Goal: Task Accomplishment & Management: Complete application form

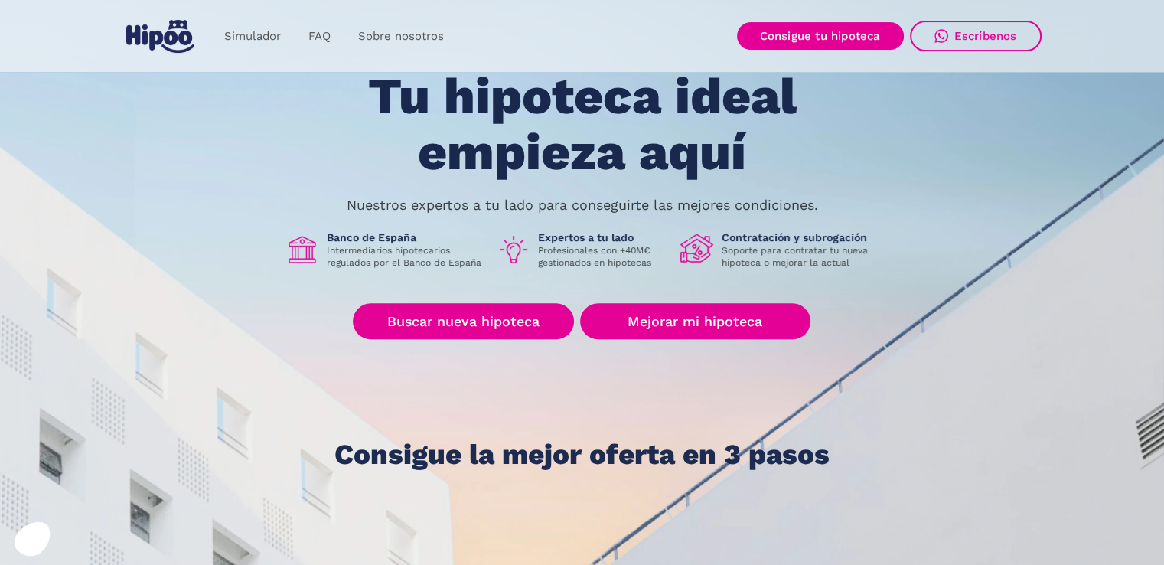
scroll to position [153, 0]
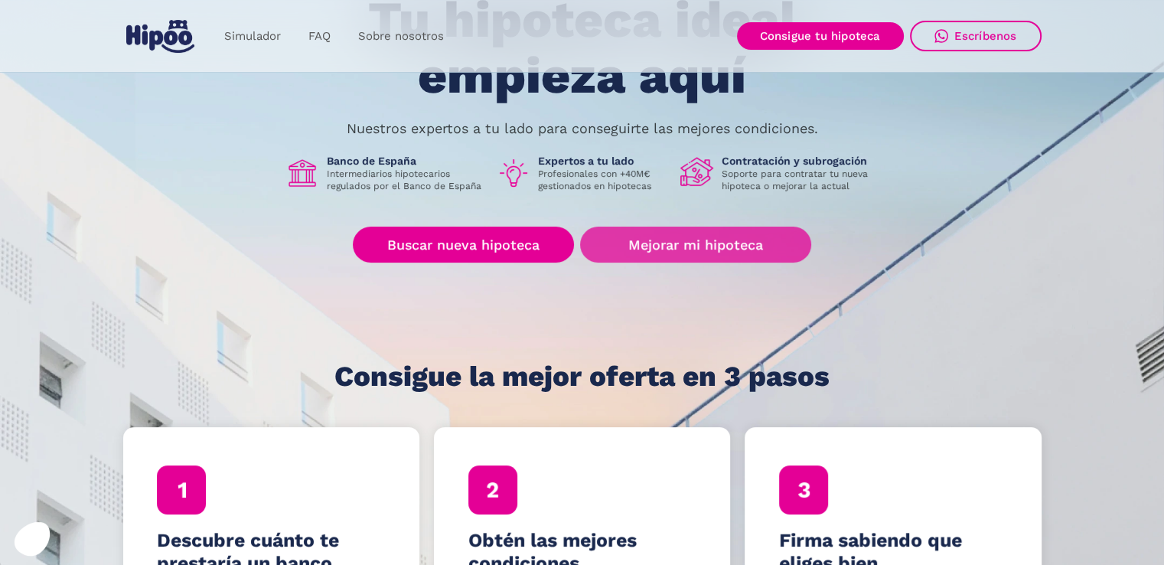
click at [654, 247] on link "Mejorar mi hipoteca" at bounding box center [695, 245] width 230 height 36
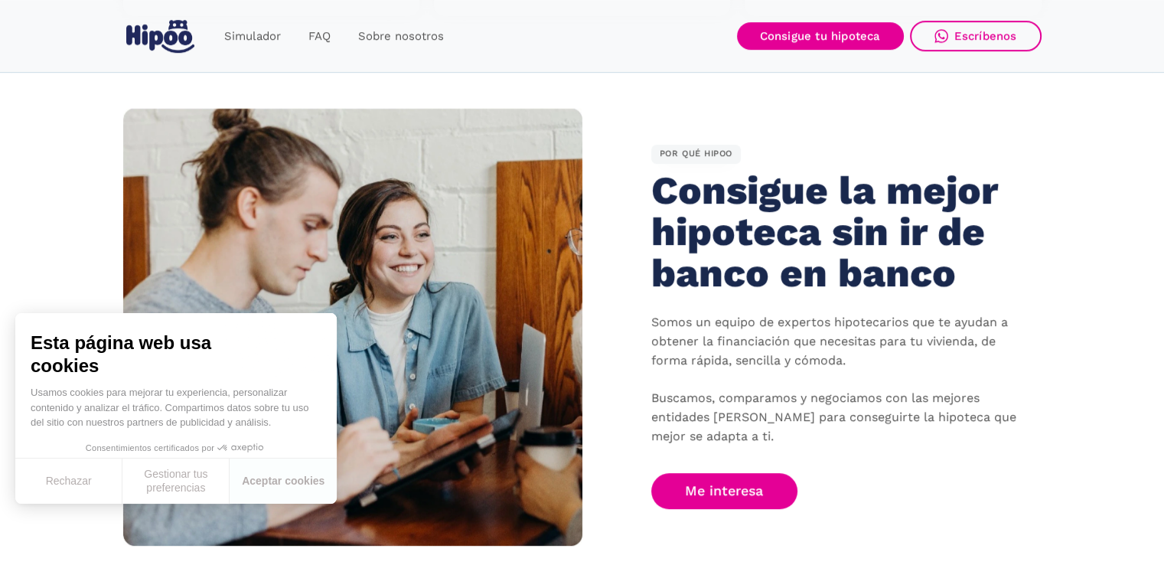
scroll to position [842, 0]
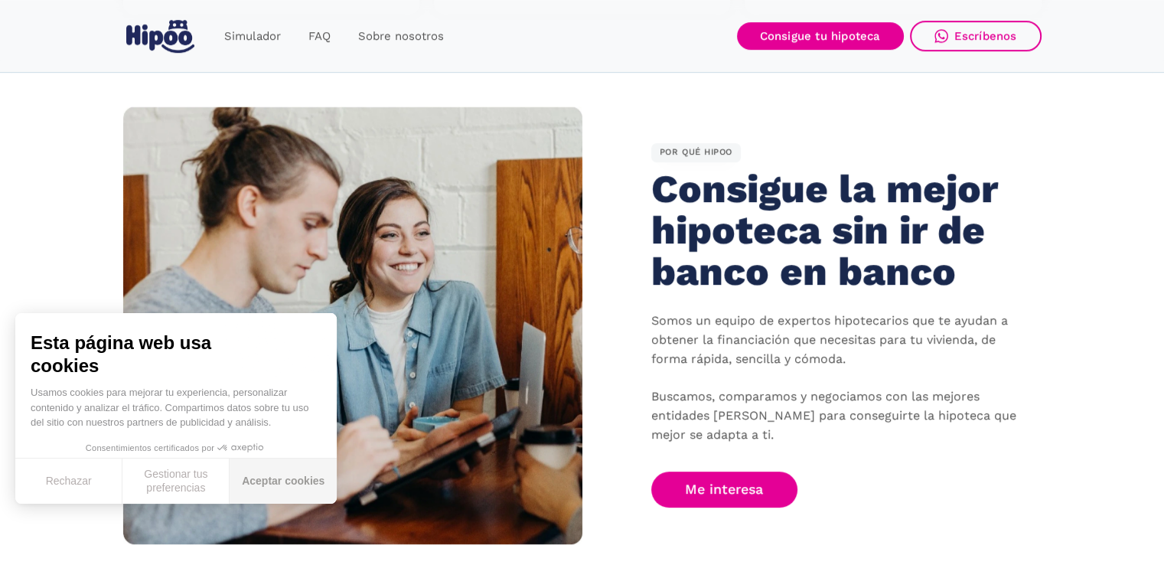
click at [260, 485] on button "Aceptar cookies" at bounding box center [283, 481] width 107 height 45
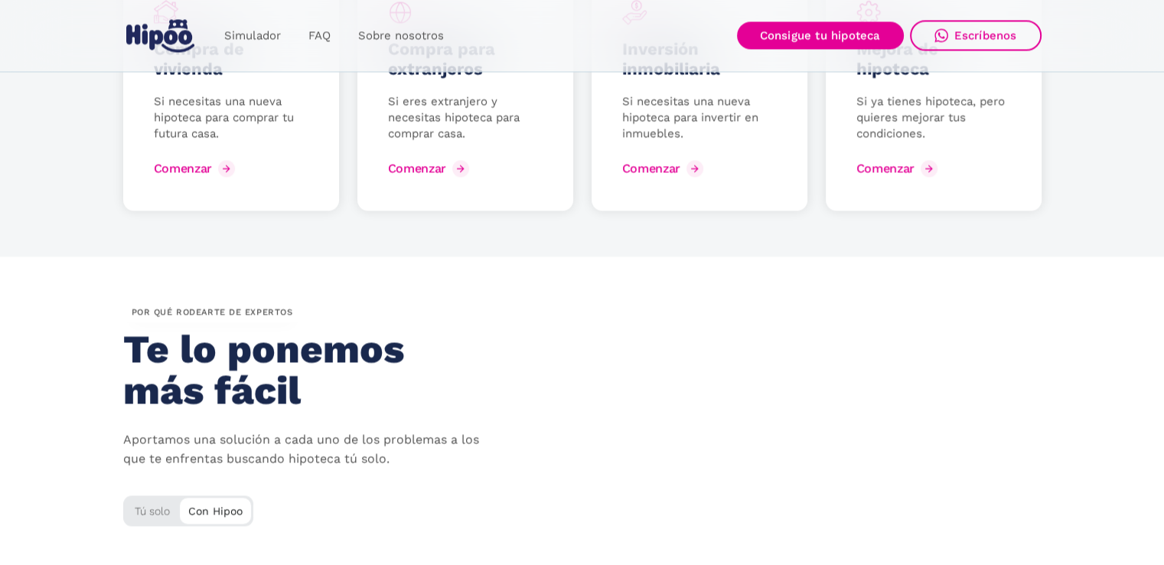
scroll to position [2067, 0]
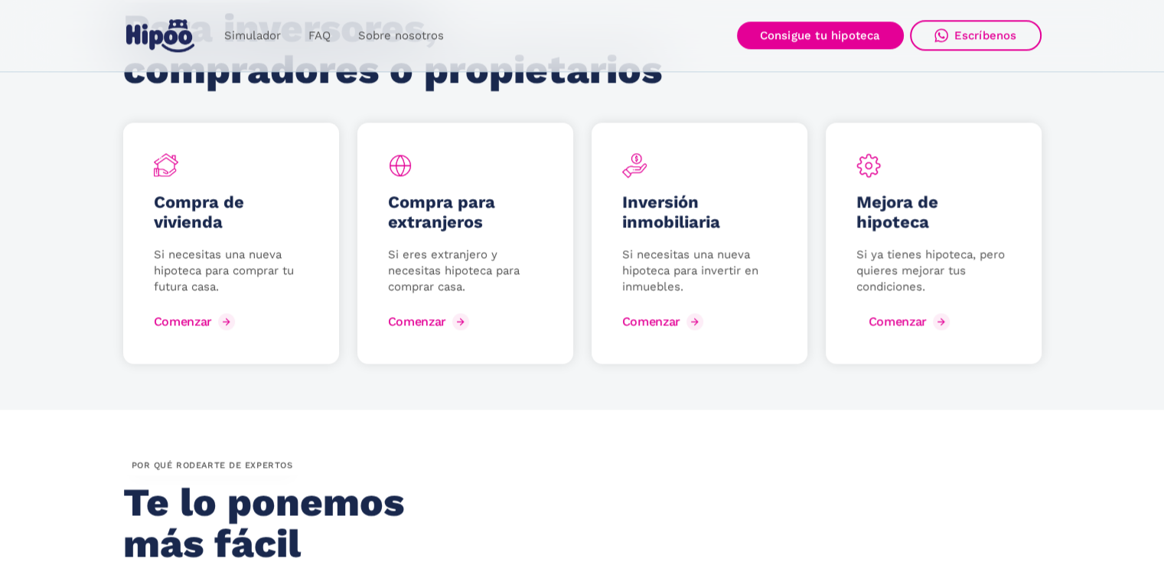
click at [893, 320] on div "Comenzar" at bounding box center [898, 321] width 58 height 15
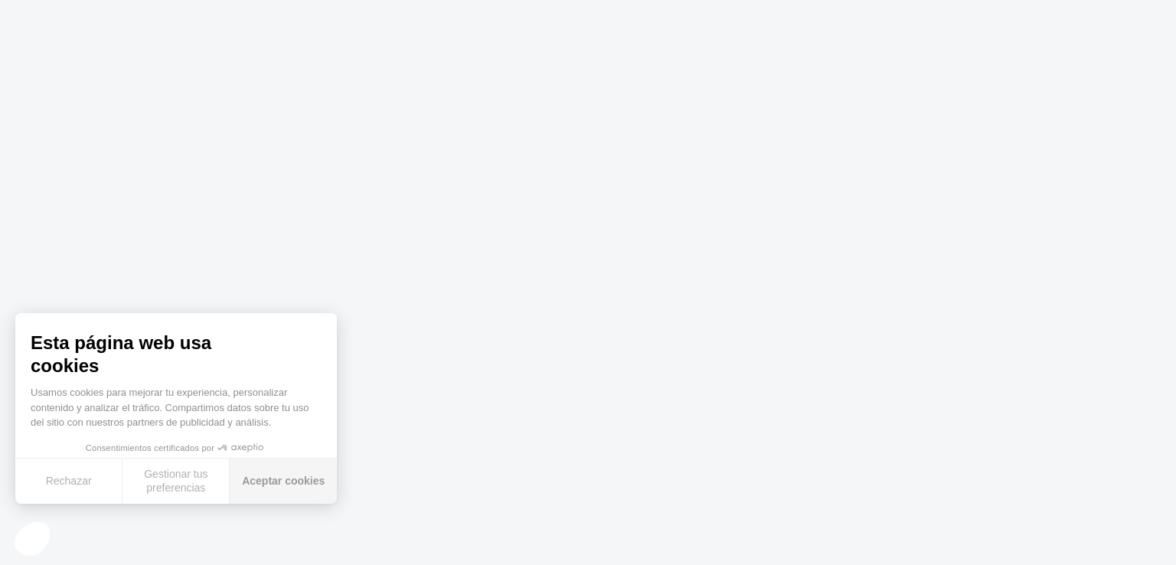
click at [256, 476] on button "Aceptar cookies" at bounding box center [283, 481] width 107 height 45
